Goal: Check status

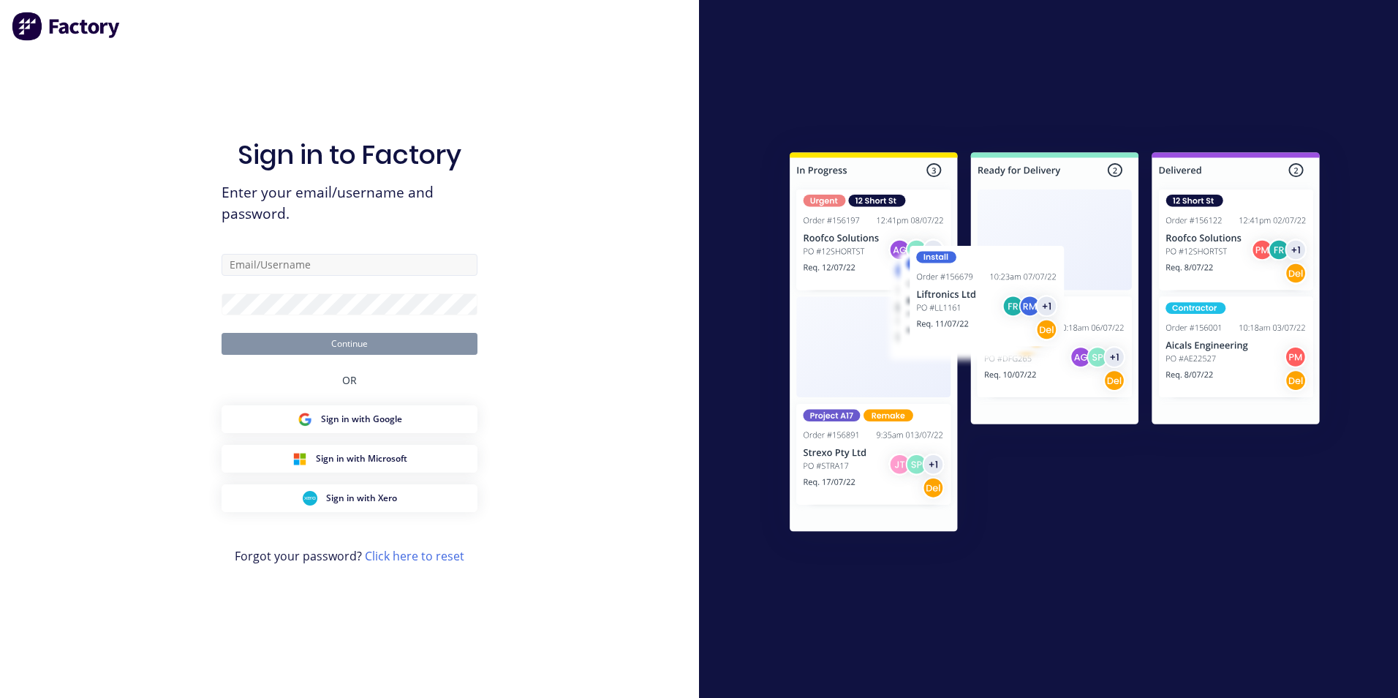
type input "[PERSON_NAME][EMAIL_ADDRESS][DOMAIN_NAME]"
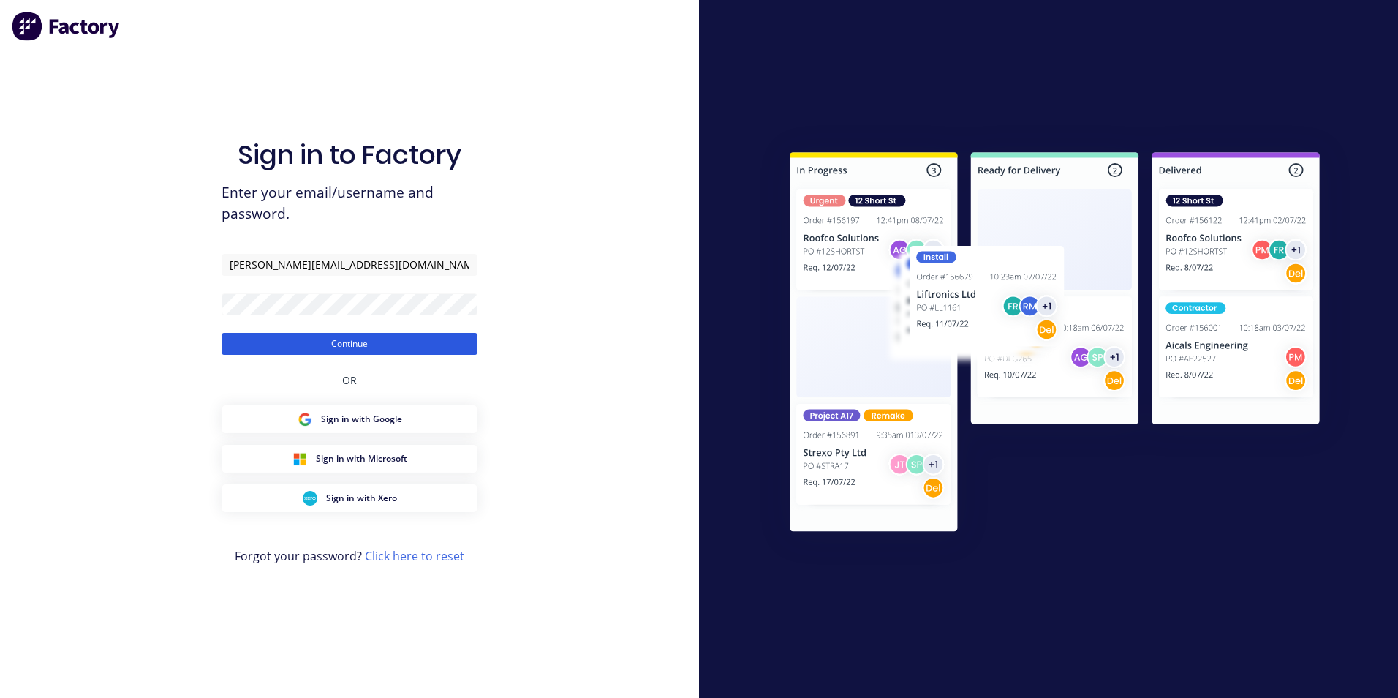
click at [318, 340] on button "Continue" at bounding box center [350, 344] width 256 height 22
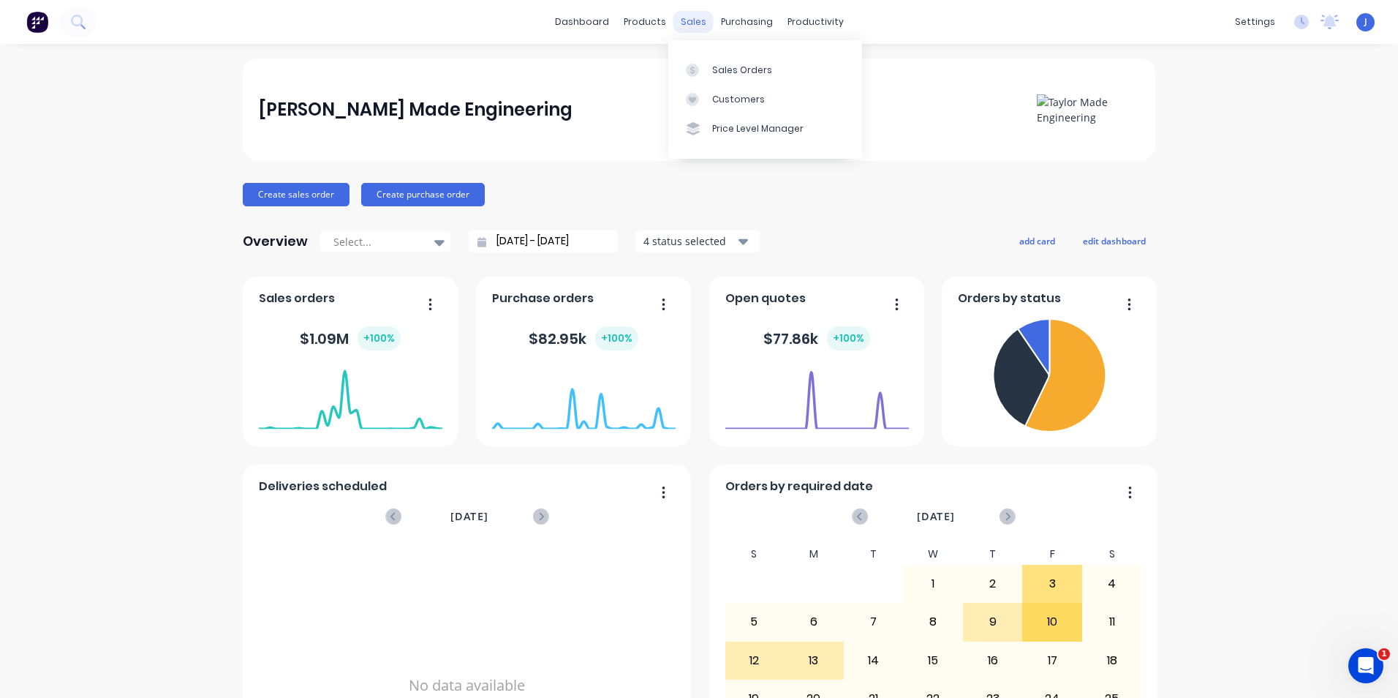
click at [688, 23] on div "sales" at bounding box center [694, 22] width 40 height 22
click at [712, 67] on div "Sales Orders" at bounding box center [742, 70] width 60 height 13
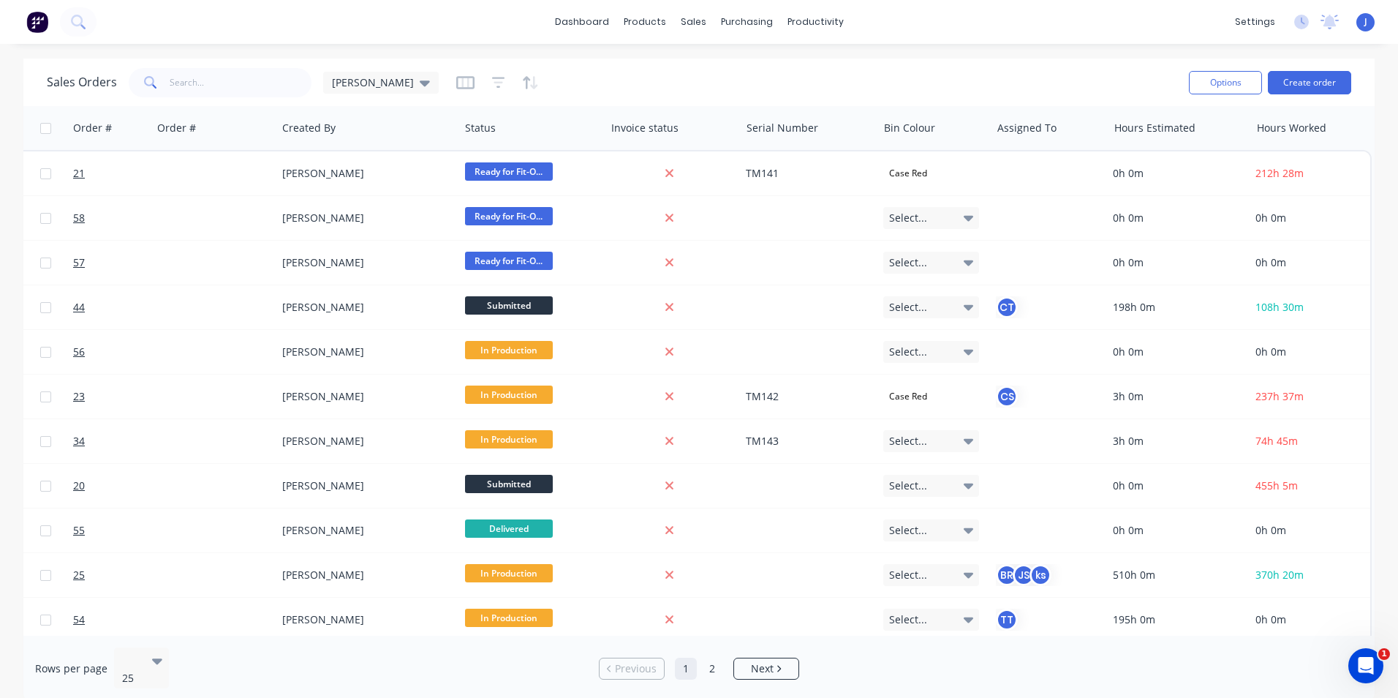
scroll to position [0, 555]
click at [420, 80] on icon at bounding box center [425, 83] width 10 height 6
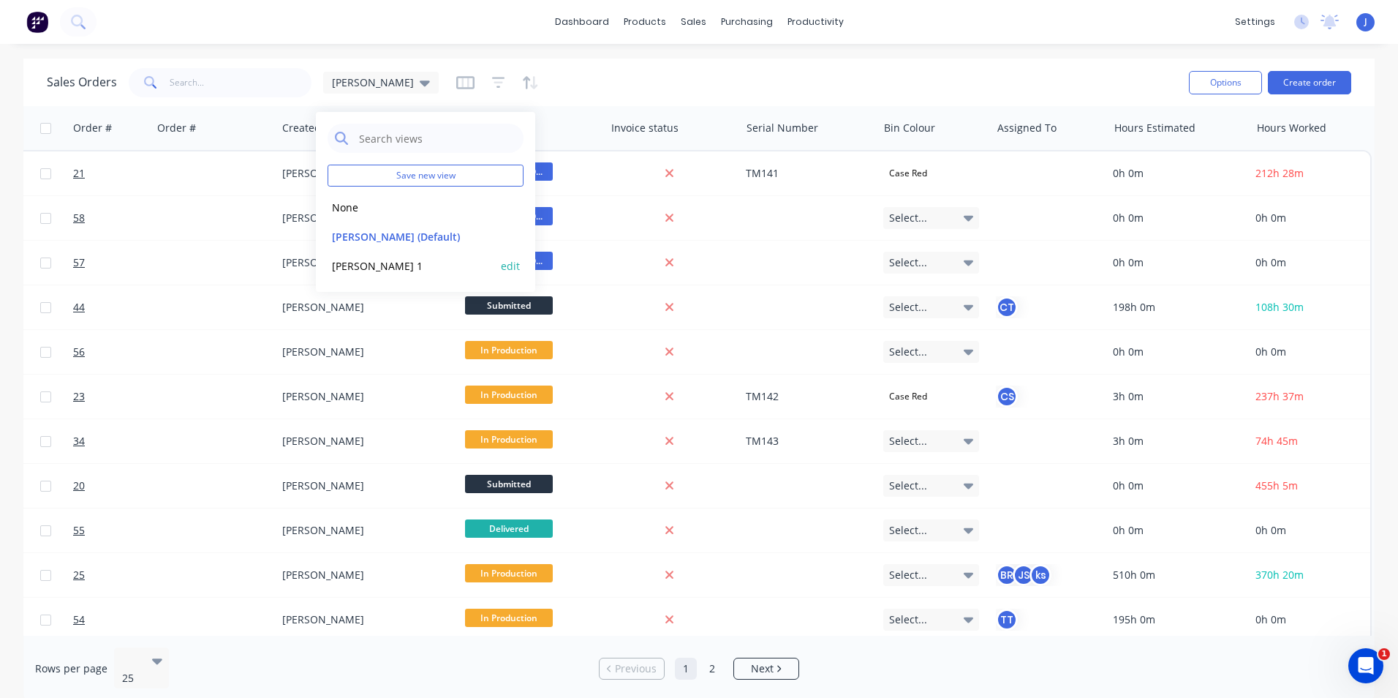
click at [372, 266] on button "[PERSON_NAME] 1" at bounding box center [411, 265] width 167 height 17
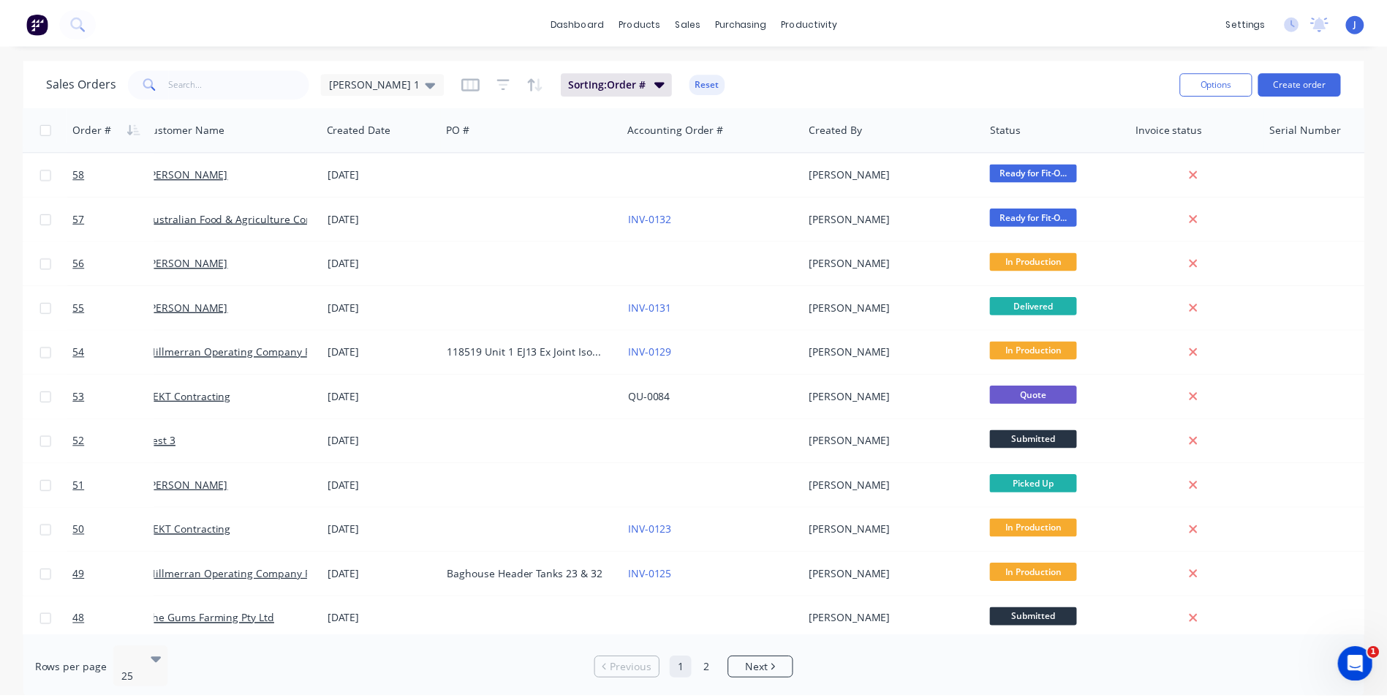
scroll to position [0, 0]
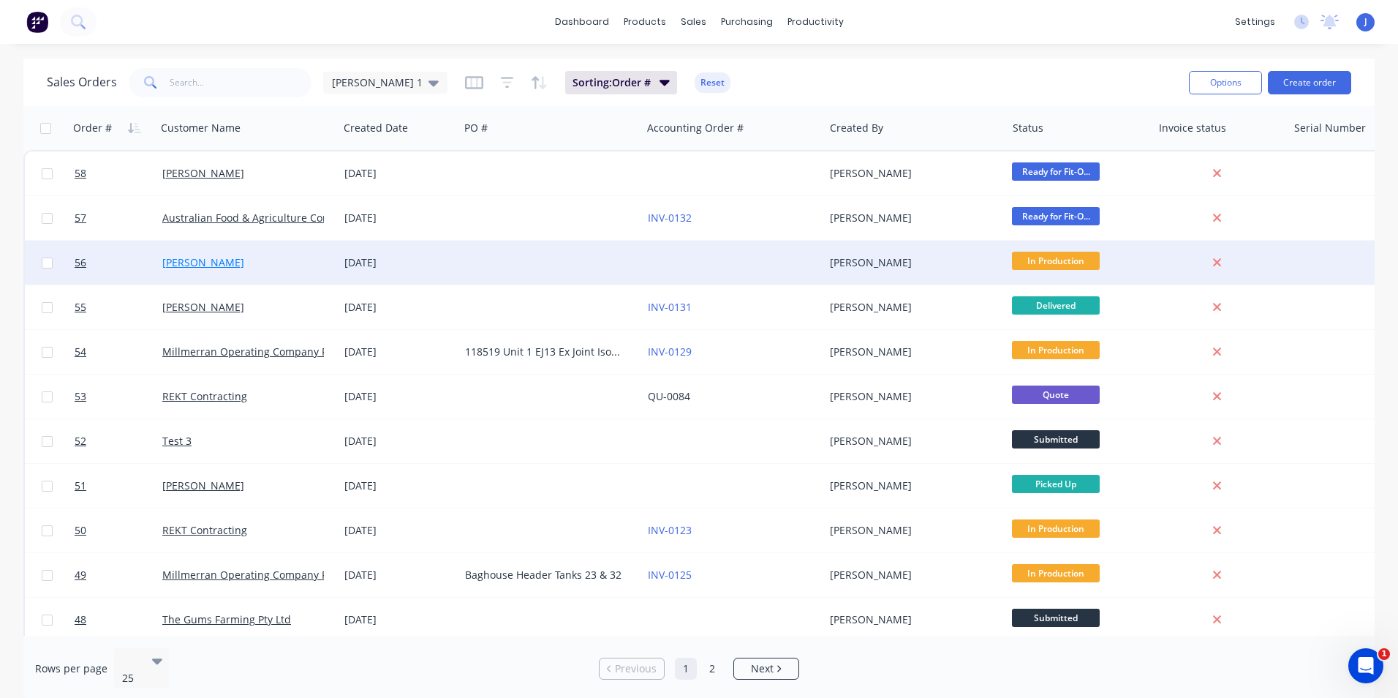
click at [204, 265] on link "[PERSON_NAME]" at bounding box center [203, 262] width 82 height 14
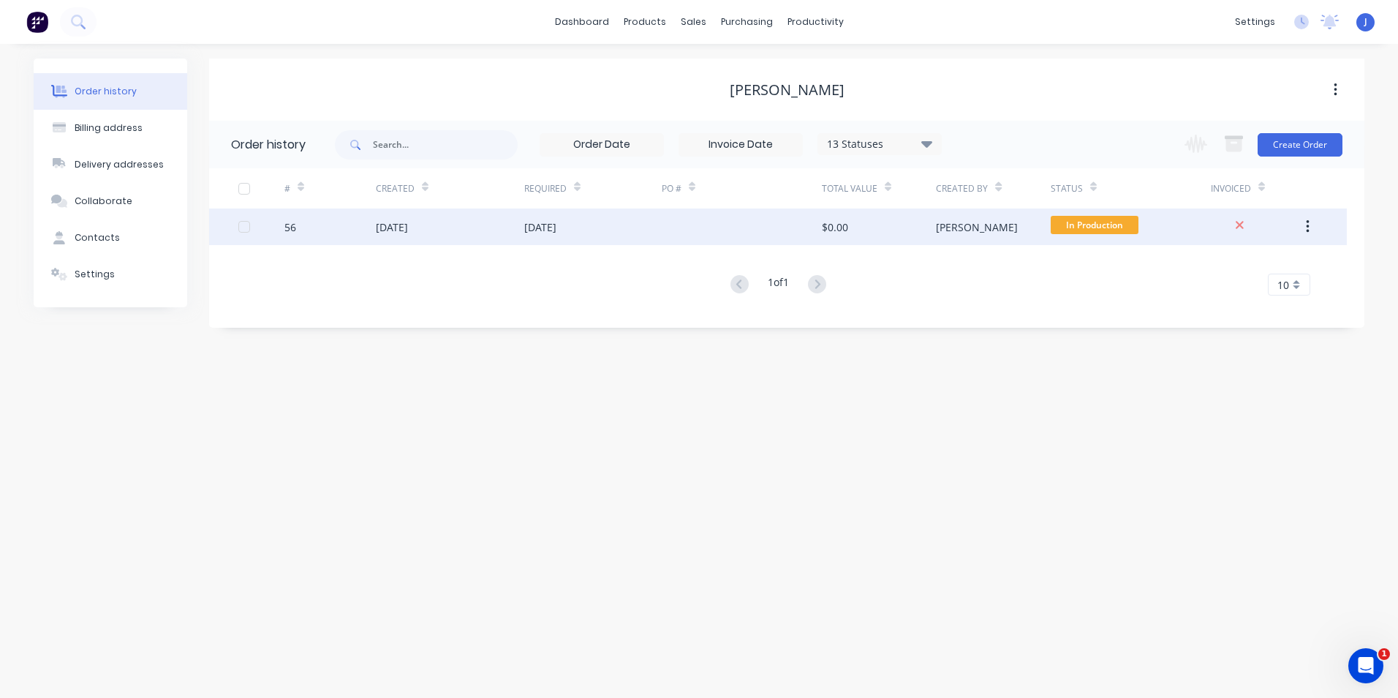
click at [647, 227] on div "[DATE]" at bounding box center [592, 226] width 137 height 37
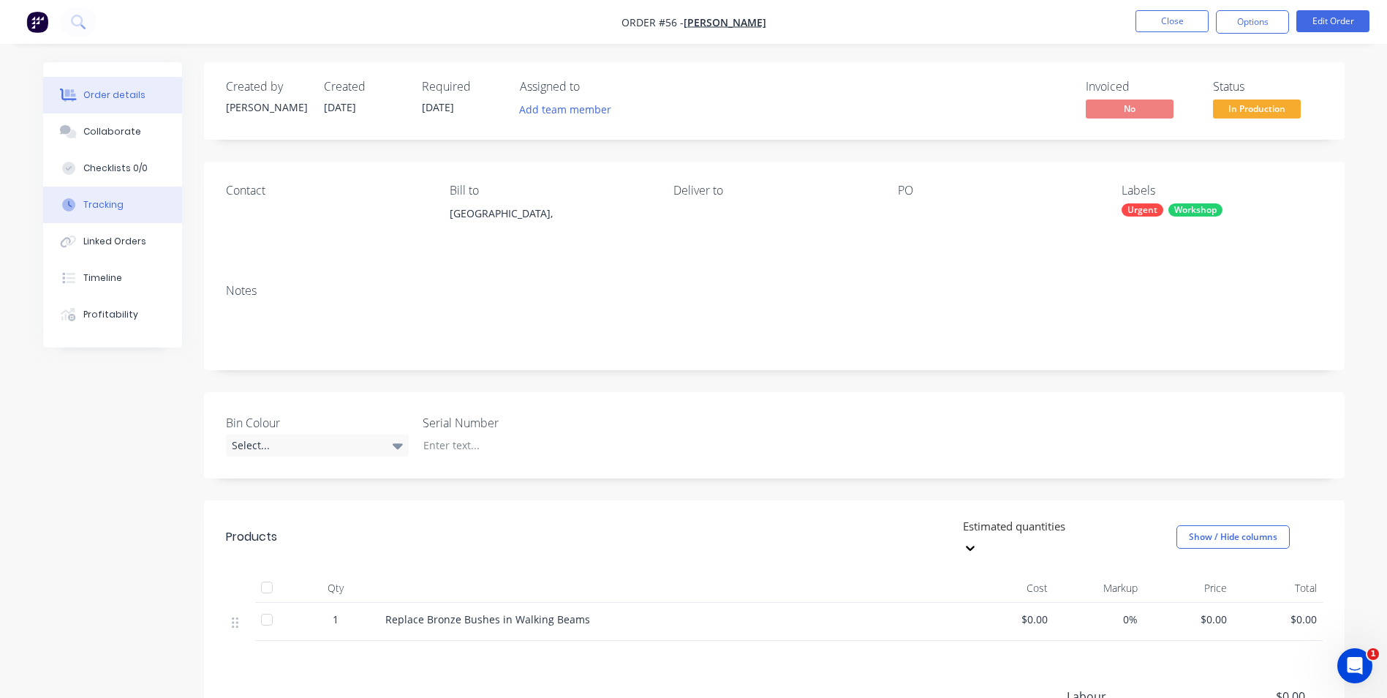
click at [116, 206] on div "Tracking" at bounding box center [103, 204] width 40 height 13
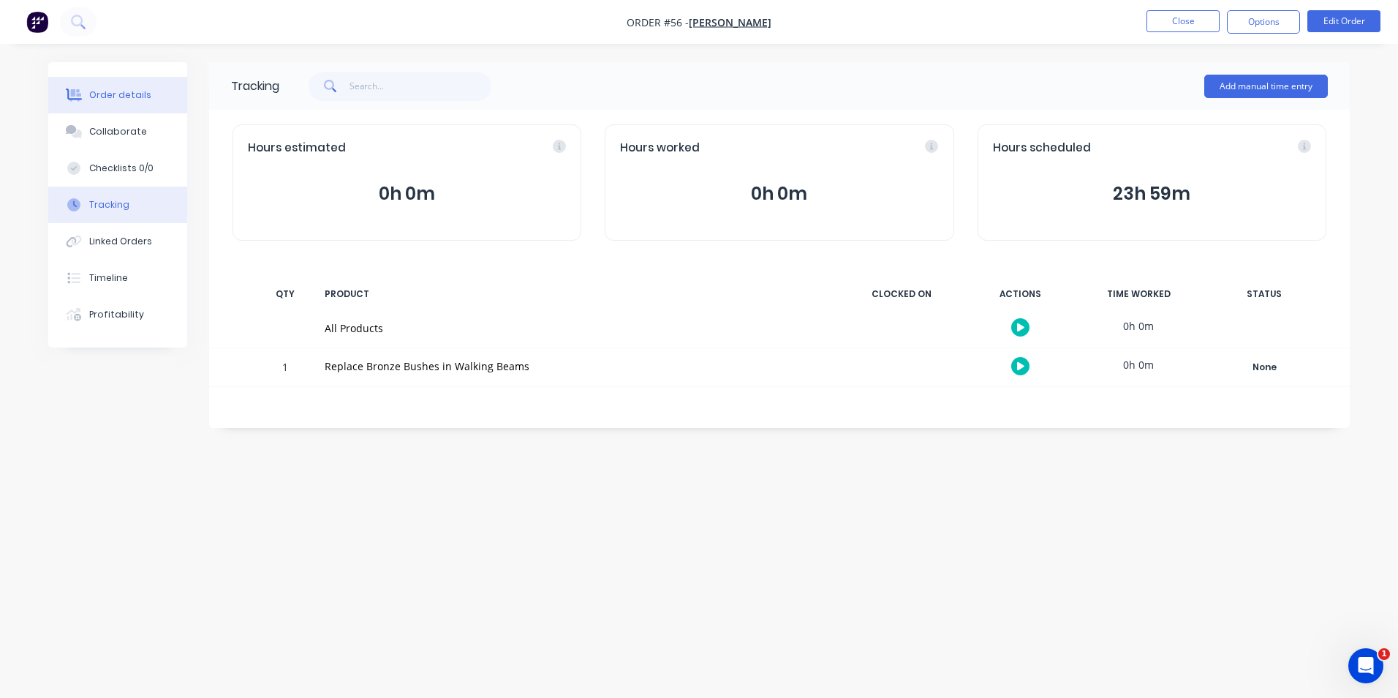
click at [126, 93] on div "Order details" at bounding box center [120, 94] width 62 height 13
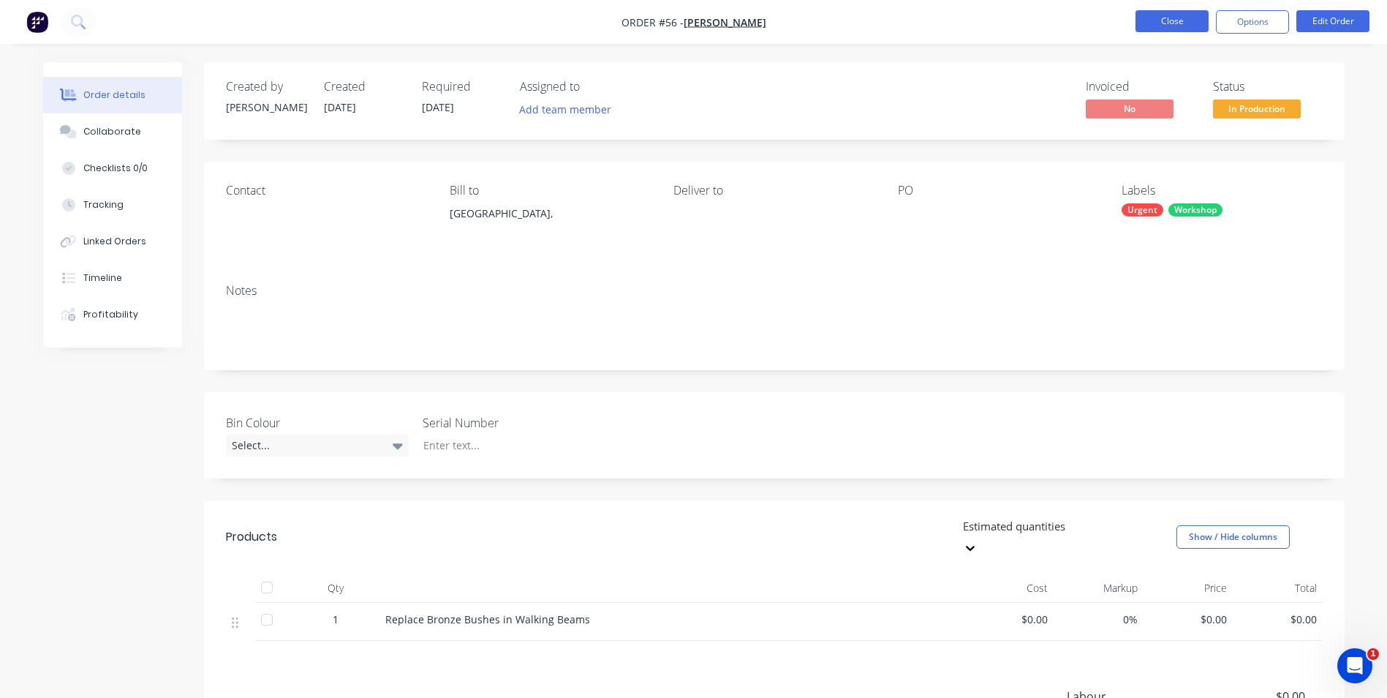
click at [1158, 30] on button "Close" at bounding box center [1172, 21] width 73 height 22
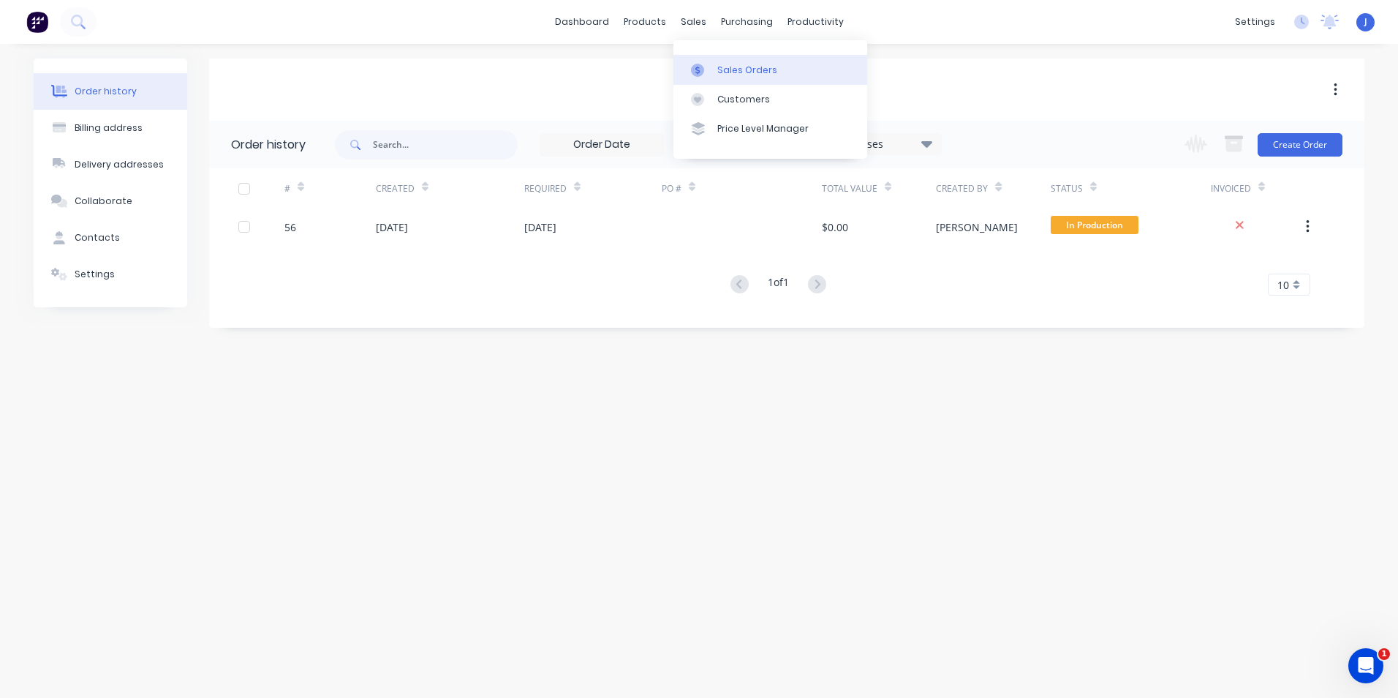
click at [712, 59] on link "Sales Orders" at bounding box center [771, 69] width 194 height 29
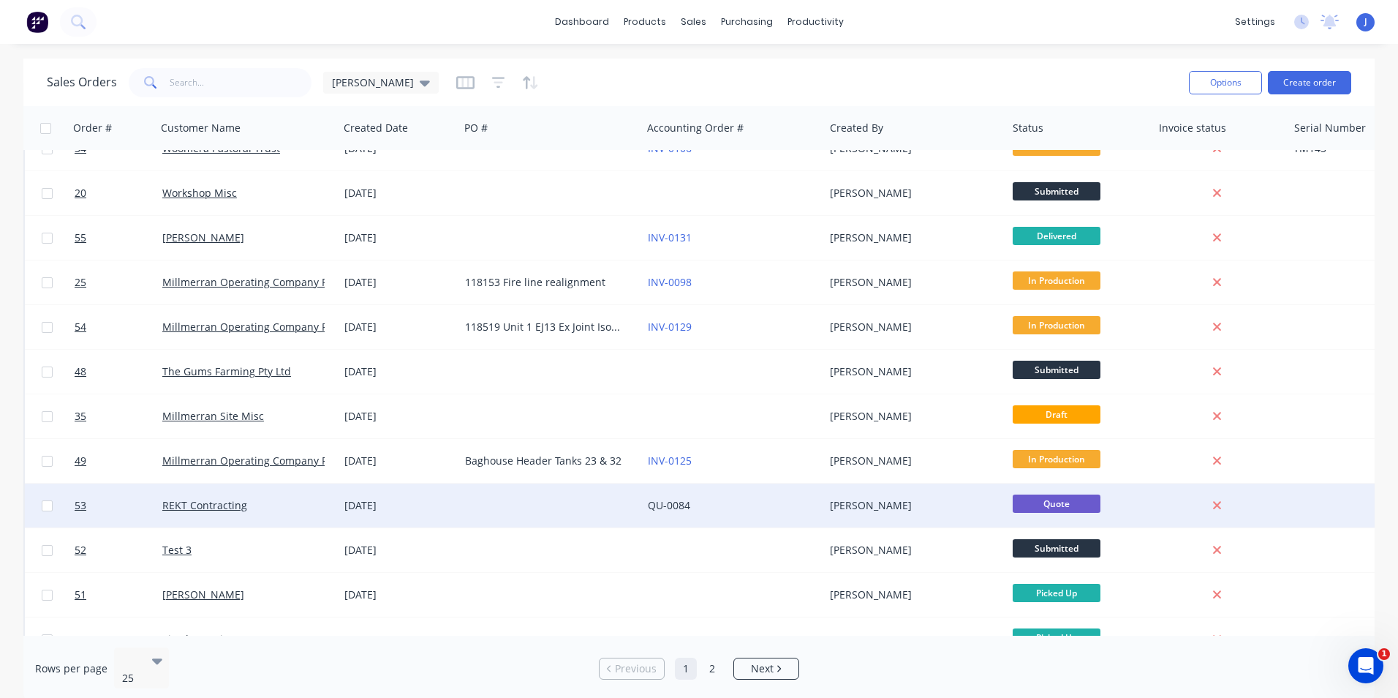
scroll to position [439, 0]
